Goal: Feedback & Contribution: Leave review/rating

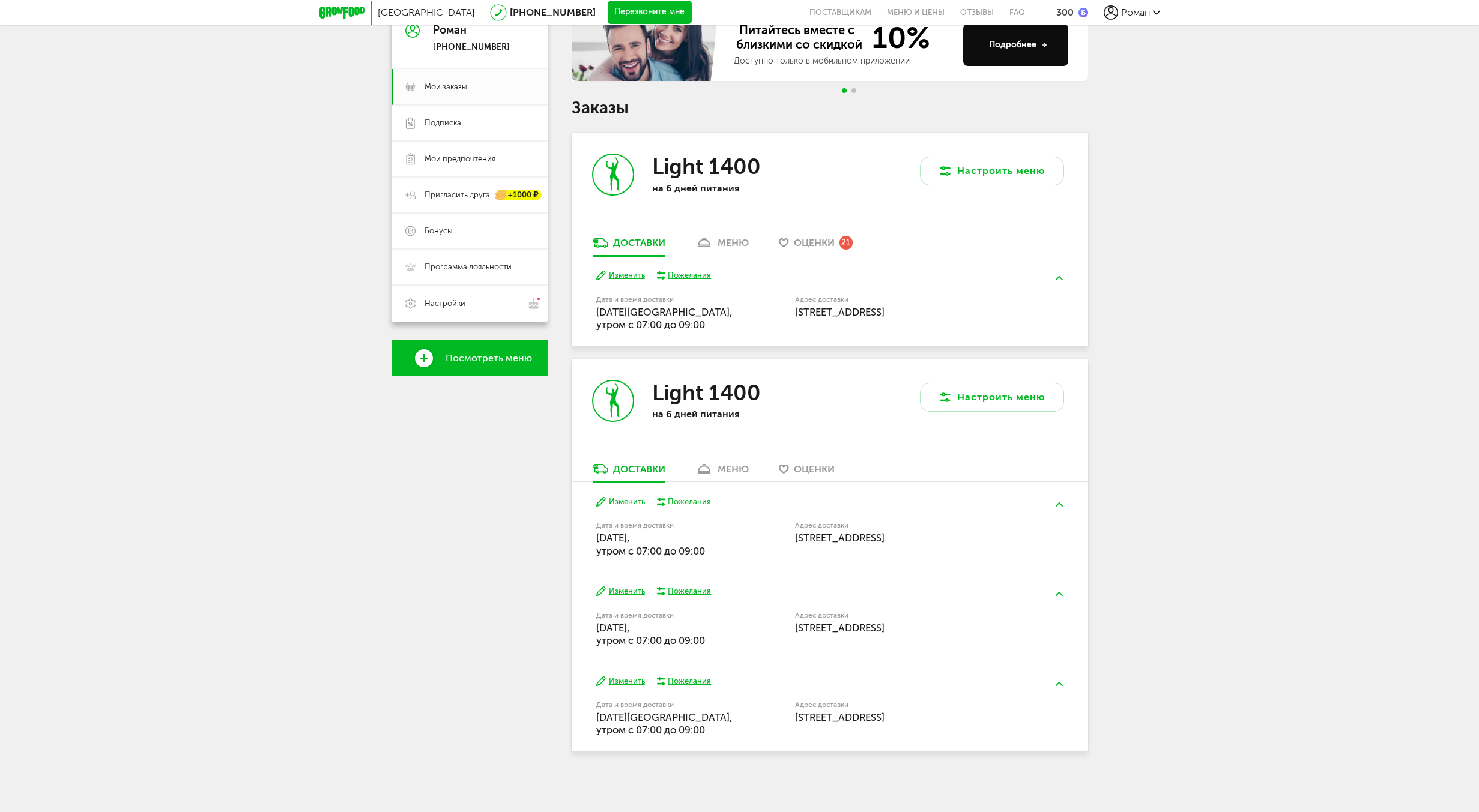
click at [733, 244] on div "меню" at bounding box center [733, 242] width 31 height 11
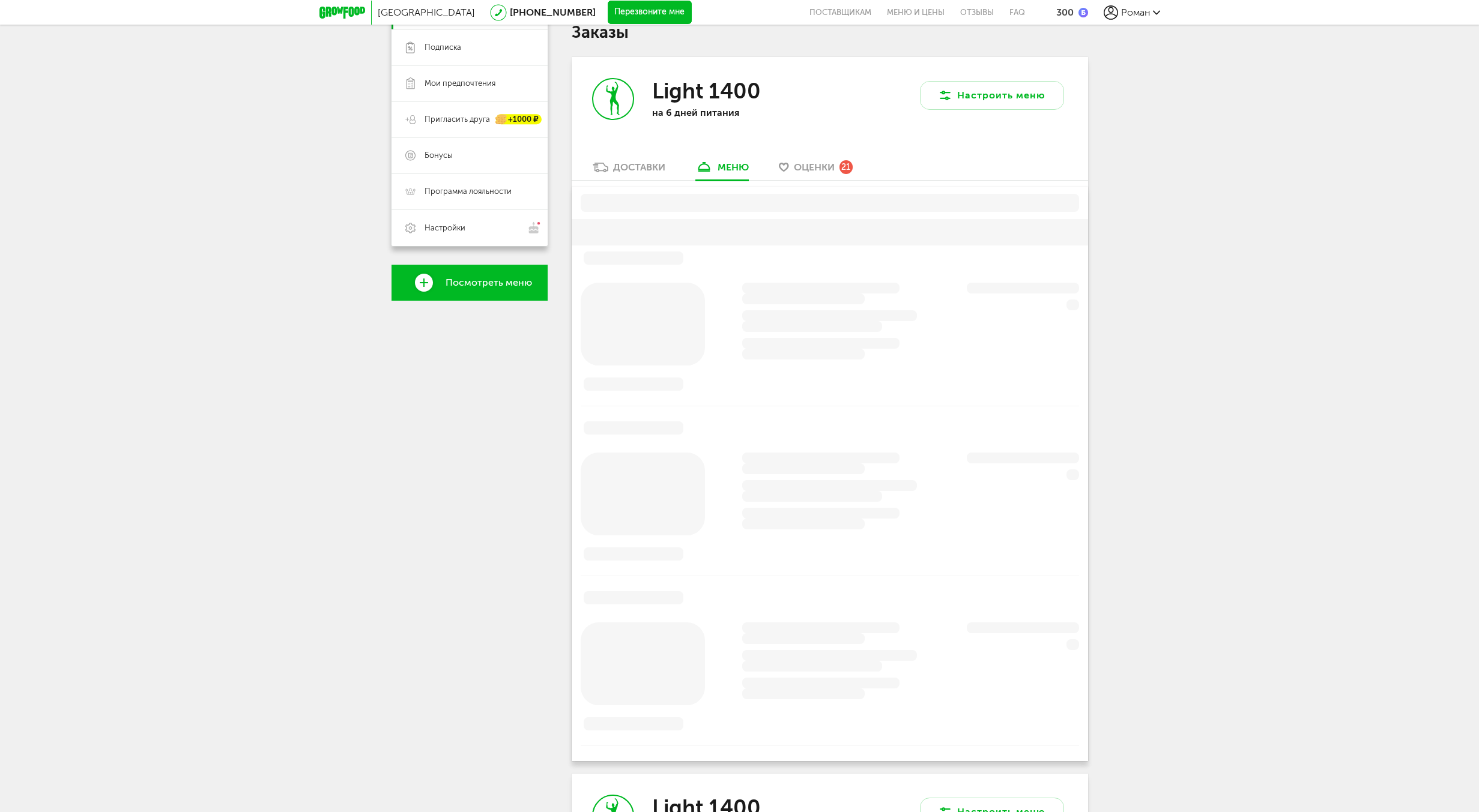
scroll to position [236, 0]
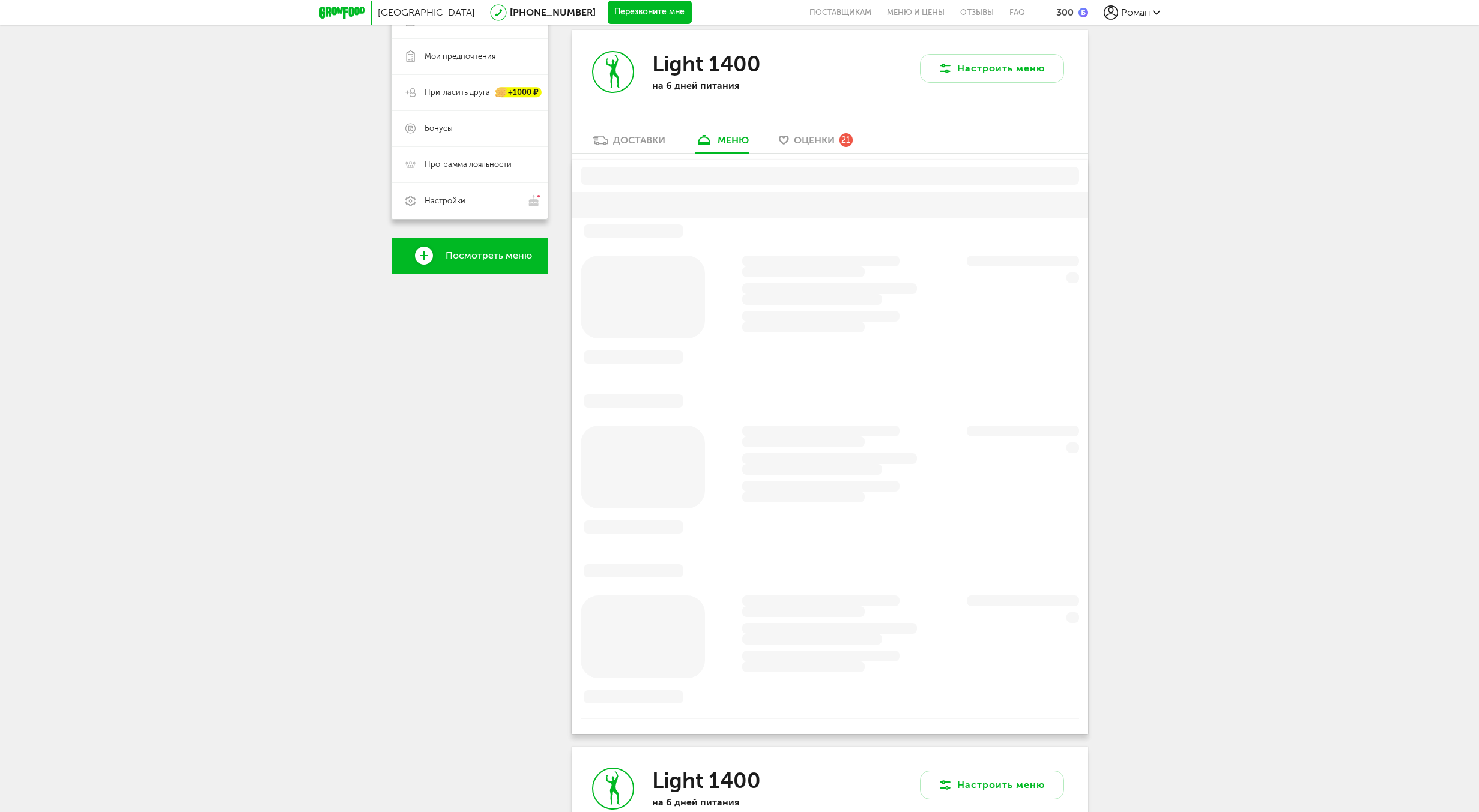
click at [812, 140] on span "Оценки" at bounding box center [814, 140] width 41 height 11
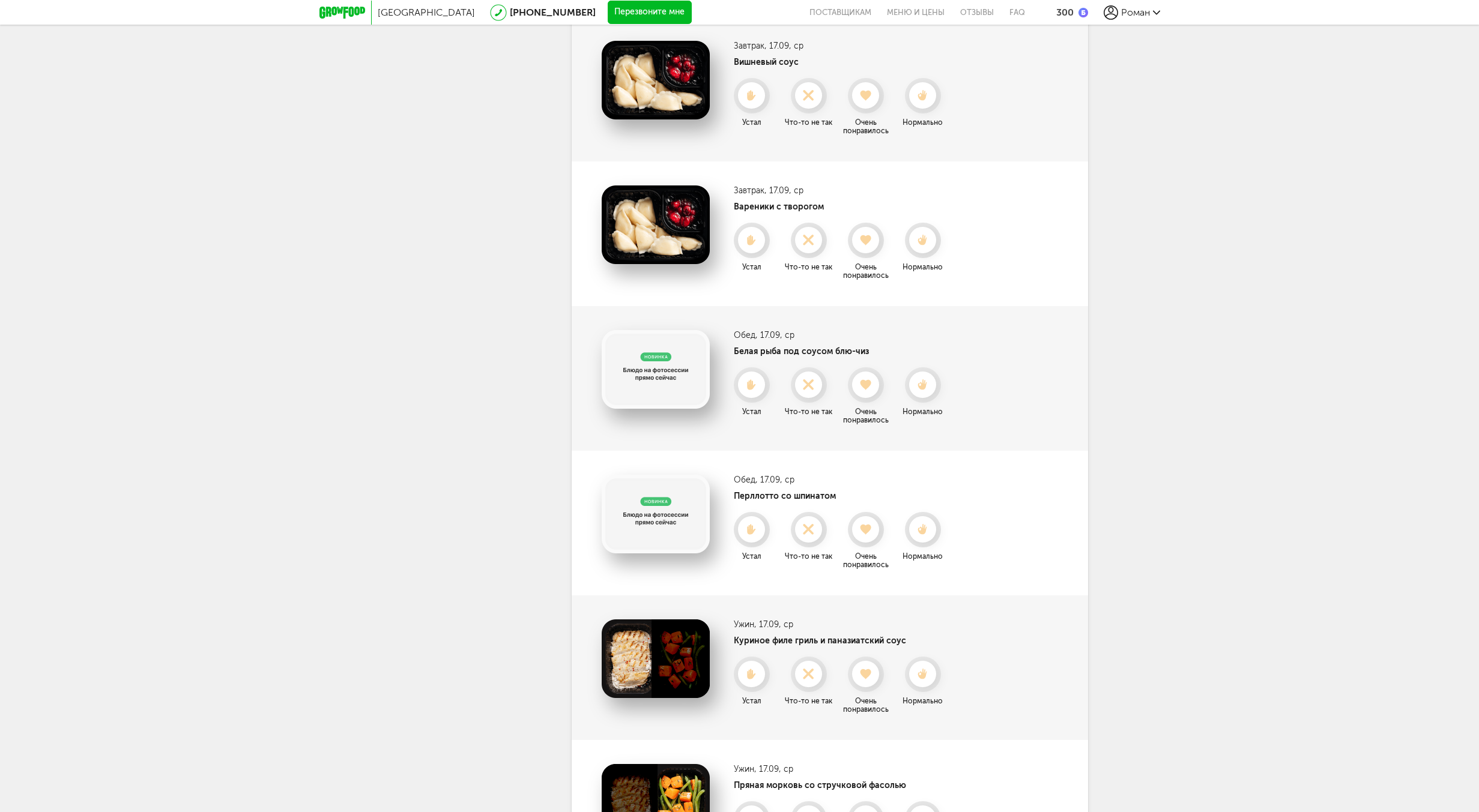
scroll to position [1848, 0]
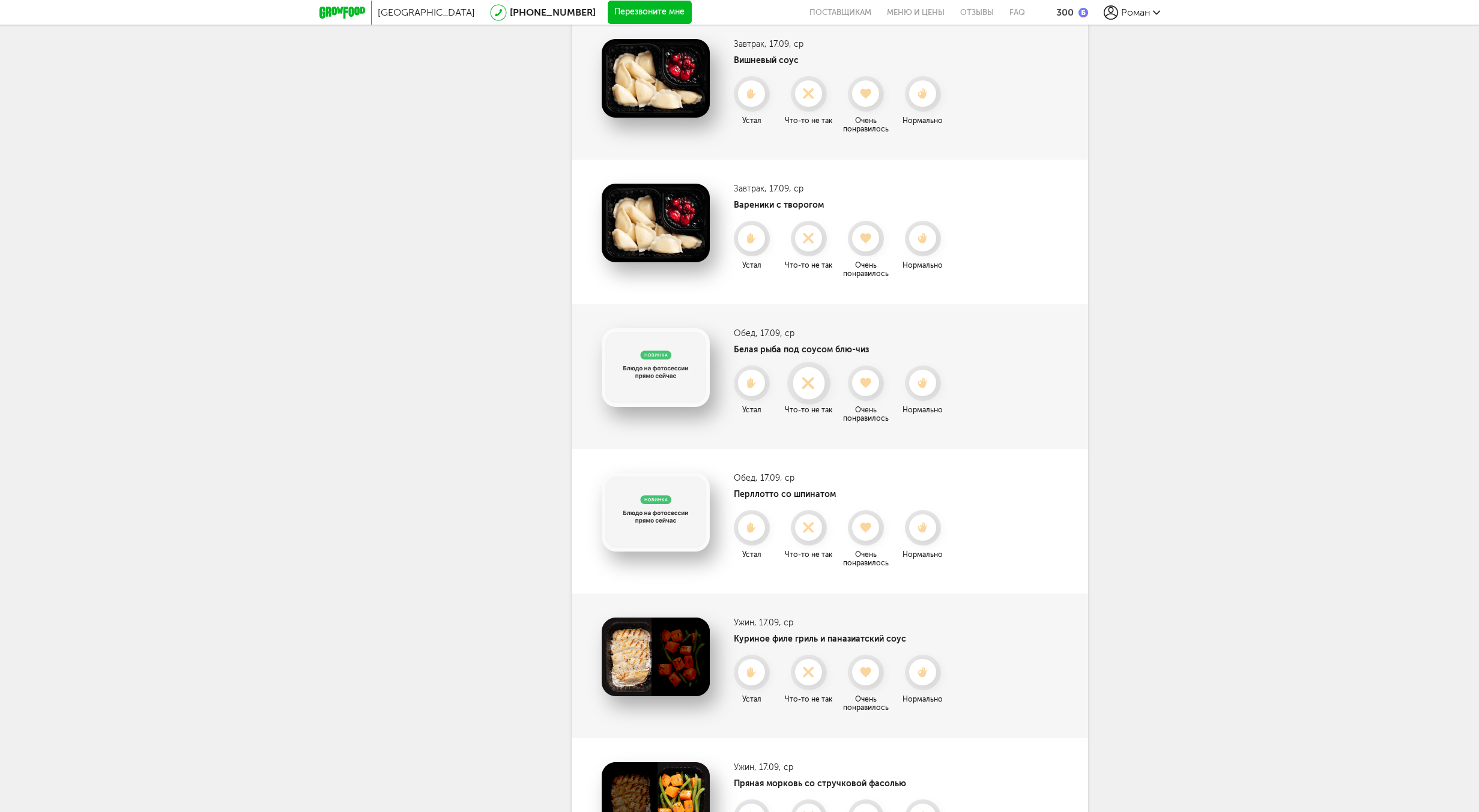
click at [804, 386] on use at bounding box center [808, 382] width 23 height 23
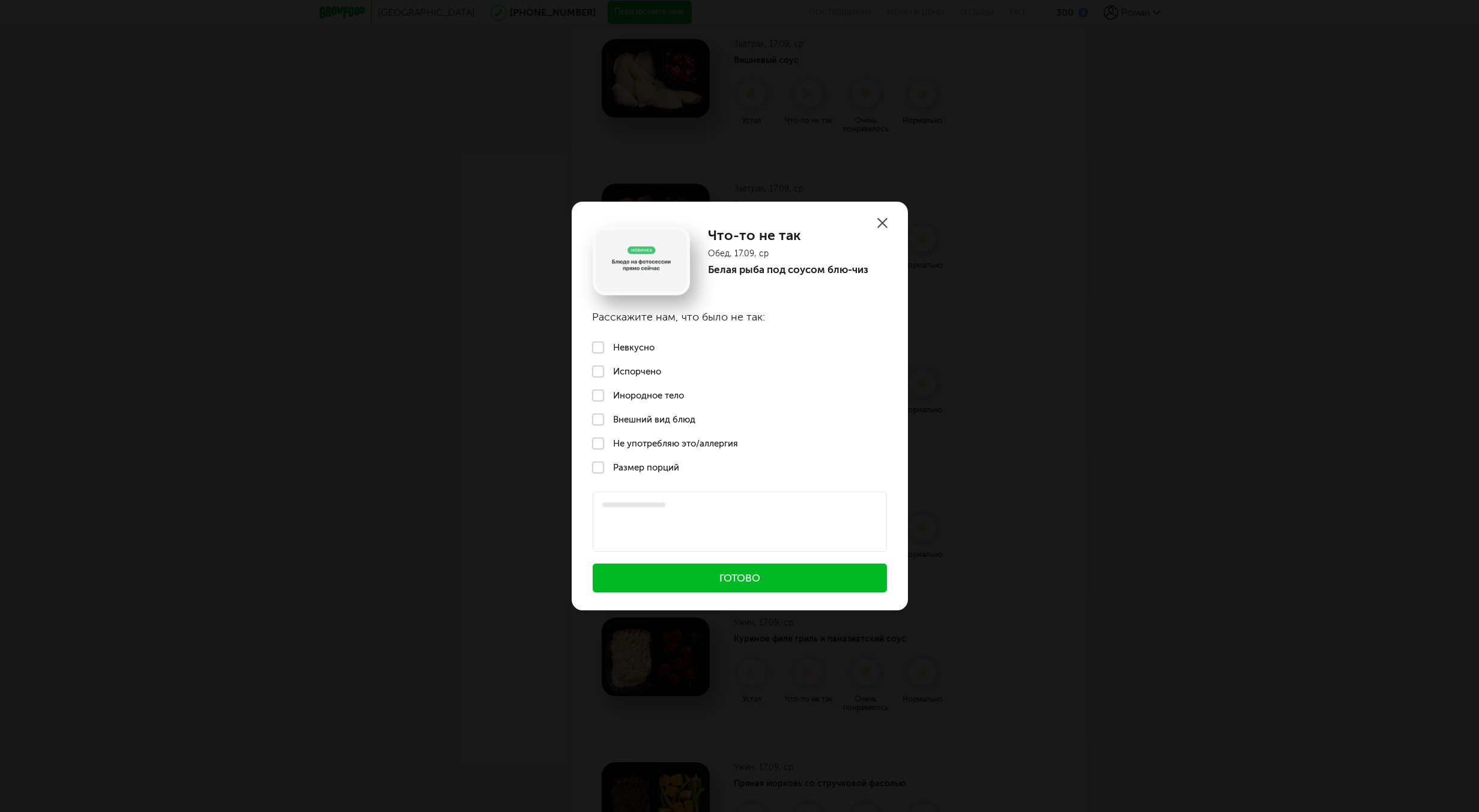
drag, startPoint x: 599, startPoint y: 351, endPoint x: 632, endPoint y: 407, distance: 65.0
click at [598, 352] on label "Невкусно" at bounding box center [740, 347] width 336 height 24
click at [756, 582] on button "Готово" at bounding box center [740, 578] width 294 height 29
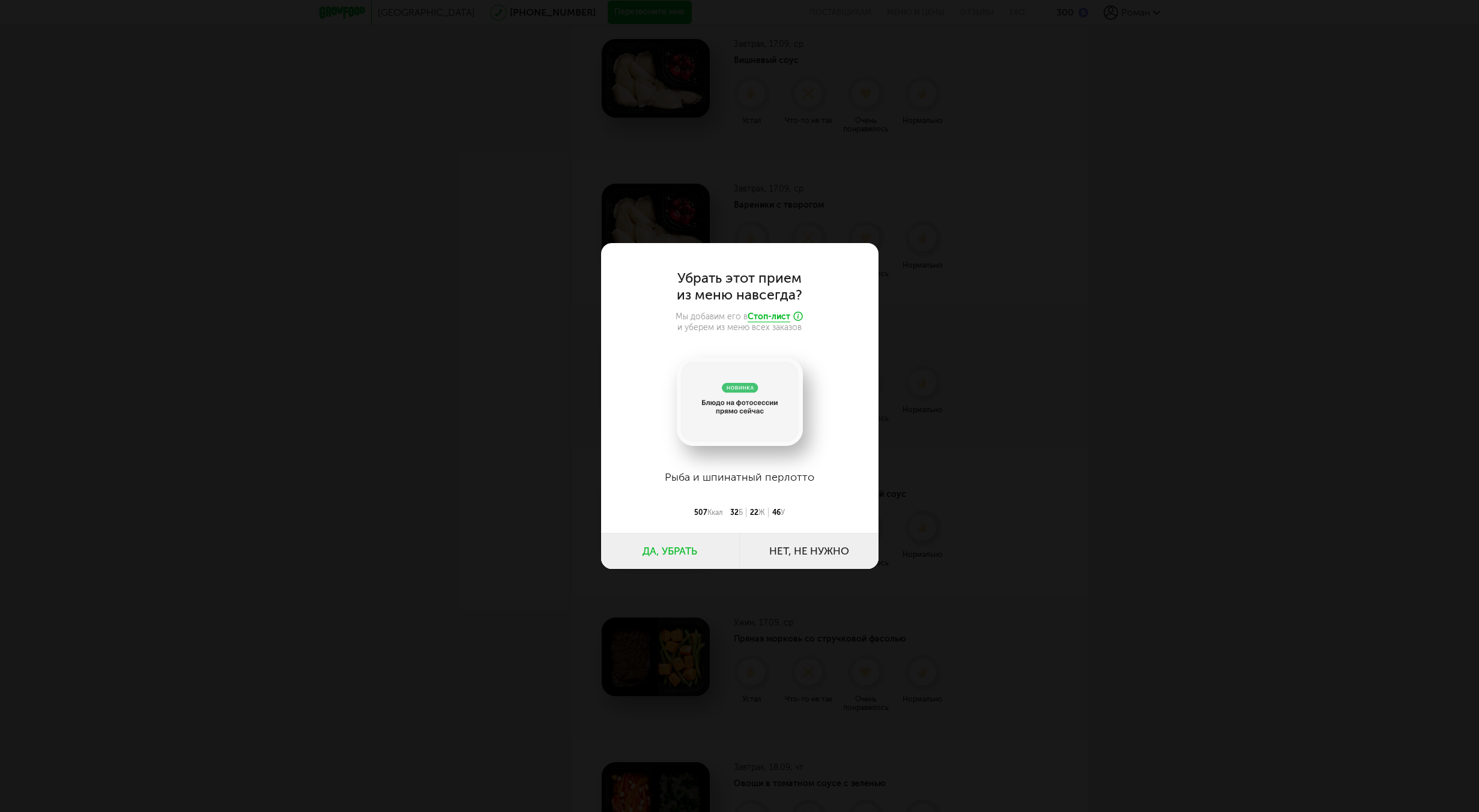
click at [682, 552] on button "Да, убрать" at bounding box center [670, 551] width 139 height 36
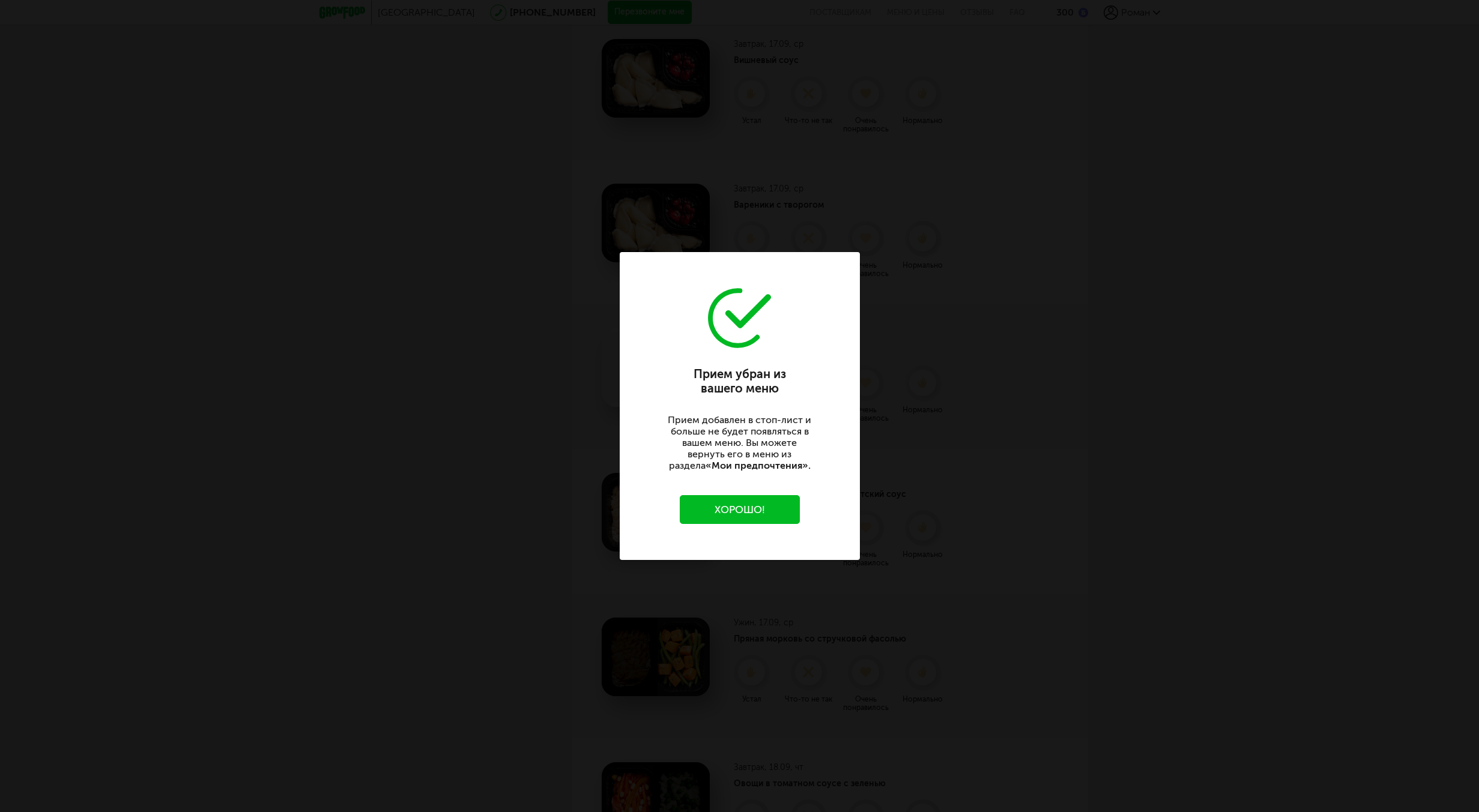
click at [772, 509] on button "Хорошо!" at bounding box center [740, 510] width 120 height 29
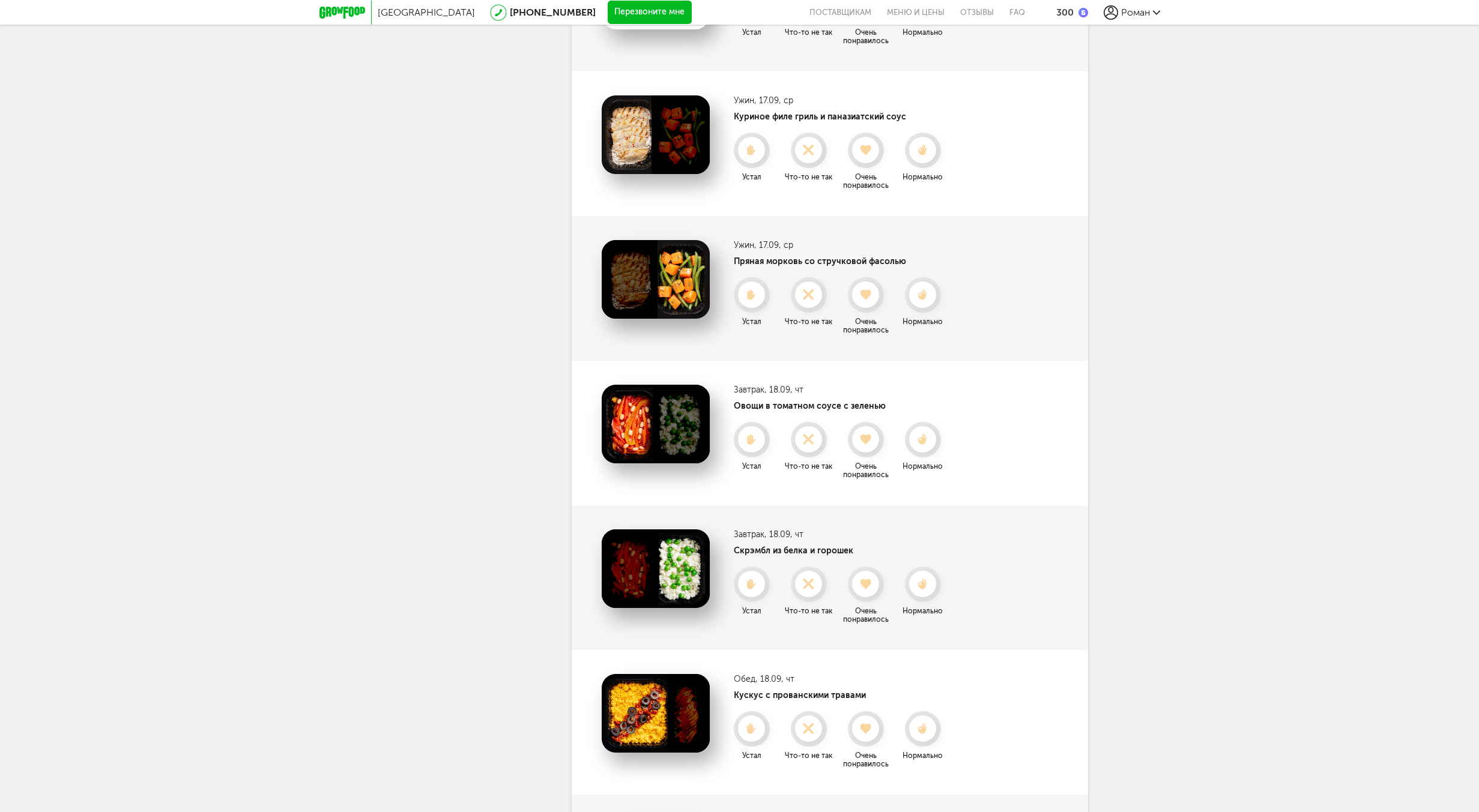
scroll to position [2268, 0]
